Goal: Transaction & Acquisition: Book appointment/travel/reservation

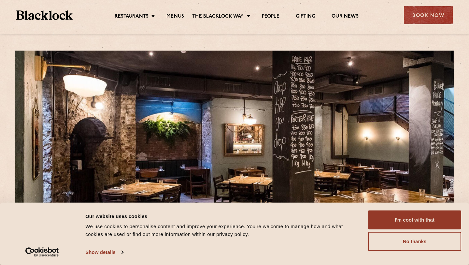
click at [419, 5] on div "Restaurants Soho City Shoreditch Covent Garden Canary Wharf Manchester Birmingh…" at bounding box center [235, 14] width 456 height 29
click at [431, 17] on div "Book Now" at bounding box center [428, 15] width 49 height 18
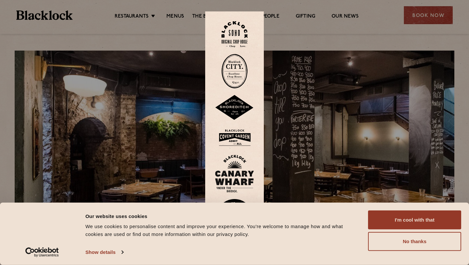
click at [237, 79] on img at bounding box center [235, 71] width 26 height 35
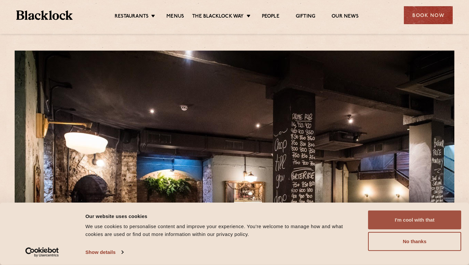
click at [410, 218] on button "I'm cool with that" at bounding box center [414, 219] width 93 height 19
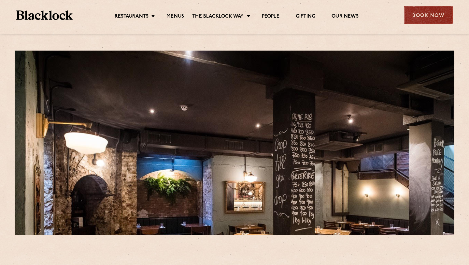
click at [417, 18] on div "Book Now" at bounding box center [428, 15] width 49 height 18
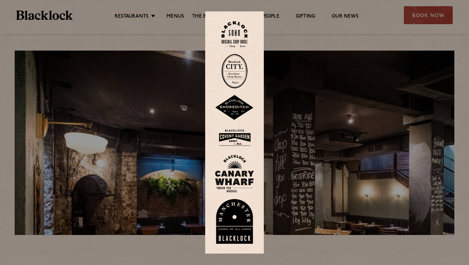
click at [225, 78] on img at bounding box center [235, 71] width 26 height 35
